Goal: Obtain resource: Download file/media

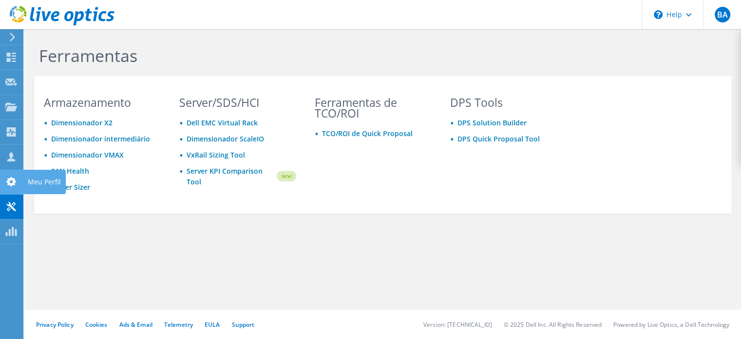
click at [10, 182] on icon at bounding box center [11, 181] width 12 height 9
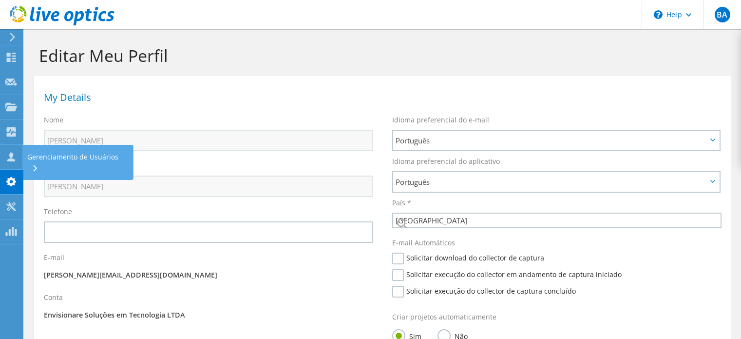
select select "30"
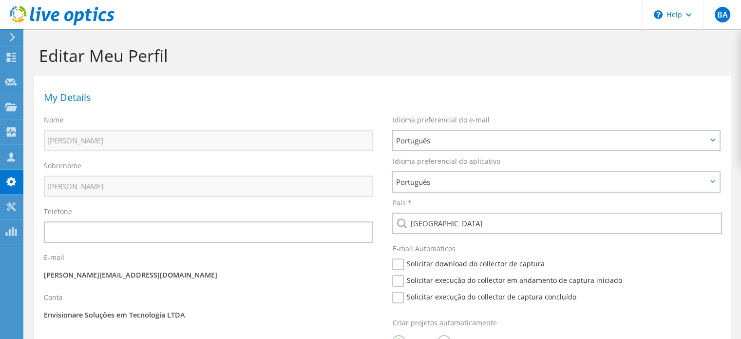
click at [13, 38] on use at bounding box center [12, 37] width 5 height 9
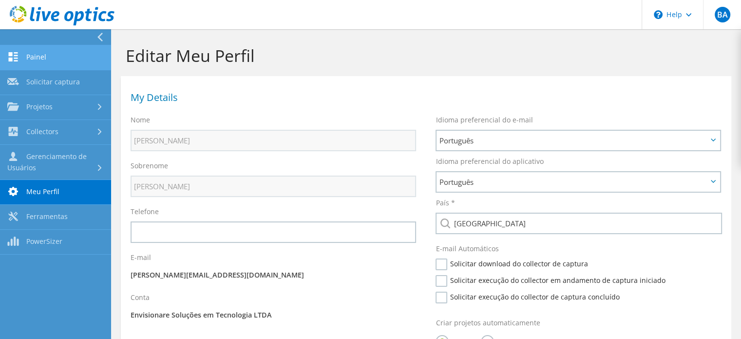
click at [59, 63] on link "Painel" at bounding box center [55, 57] width 111 height 25
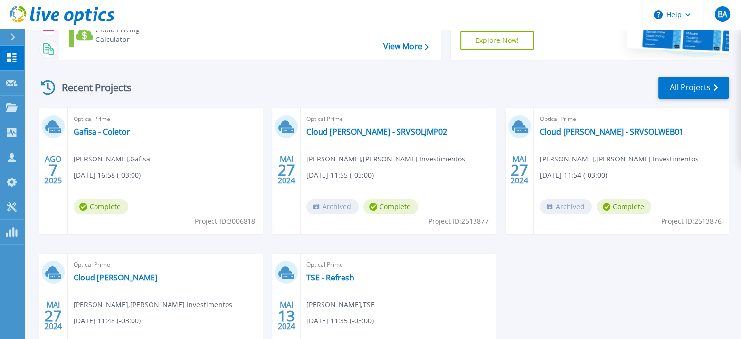
scroll to position [146, 0]
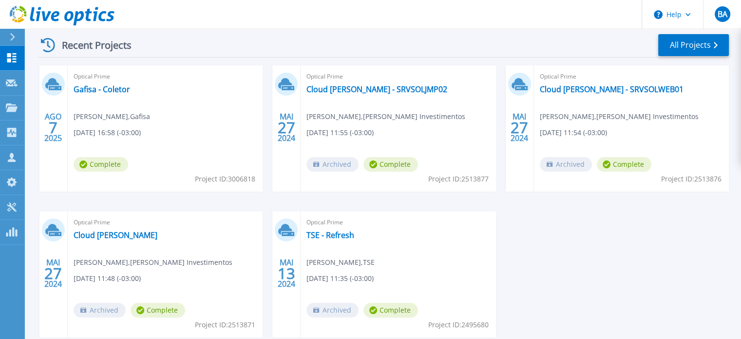
click at [78, 79] on span "Optical Prime" at bounding box center [165, 76] width 183 height 11
click at [93, 91] on link "Gafisa - Coletor" at bounding box center [102, 89] width 57 height 10
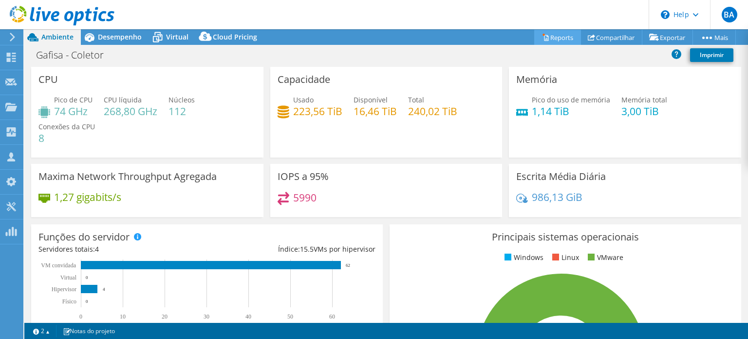
click at [554, 40] on link "Reports" at bounding box center [557, 37] width 47 height 15
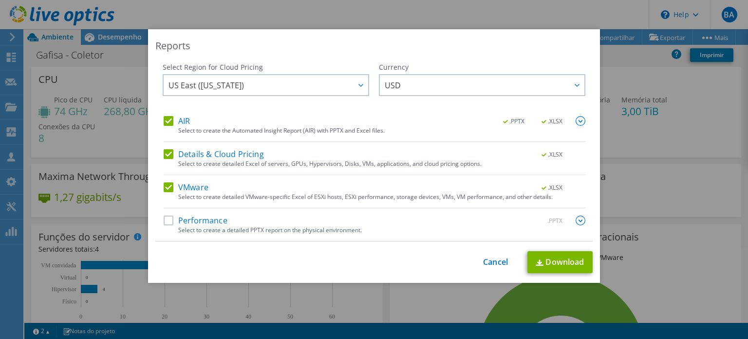
click at [236, 157] on label "Details & Cloud Pricing" at bounding box center [214, 154] width 100 height 10
click at [0, 0] on input "Details & Cloud Pricing" at bounding box center [0, 0] width 0 height 0
click at [361, 88] on div at bounding box center [361, 85] width 16 height 20
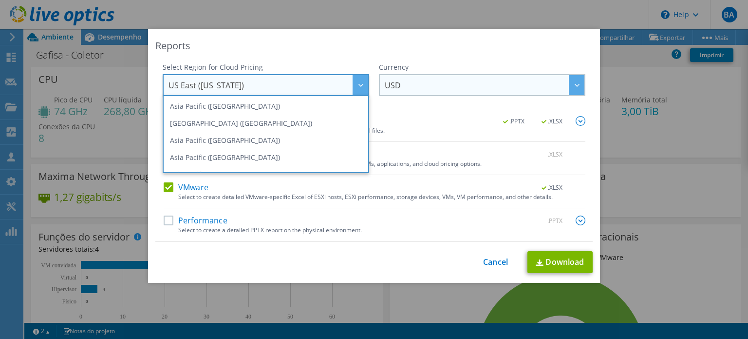
click at [440, 87] on span "USD" at bounding box center [485, 85] width 200 height 20
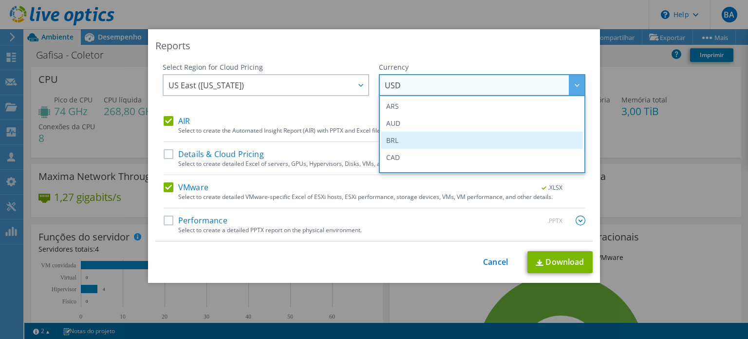
click at [399, 137] on li "BRL" at bounding box center [482, 140] width 202 height 17
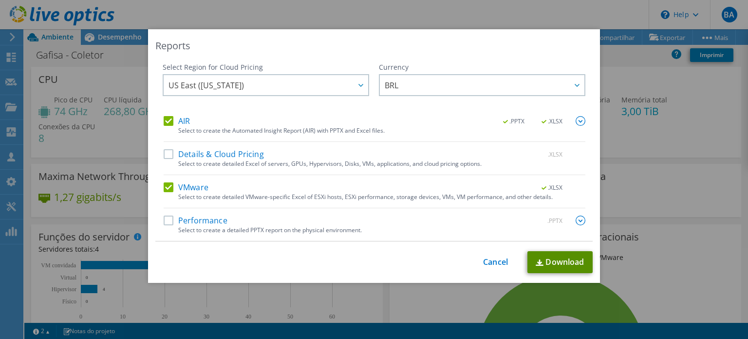
click at [552, 261] on link "Download" at bounding box center [560, 262] width 65 height 22
